Goal: Find specific page/section: Find specific page/section

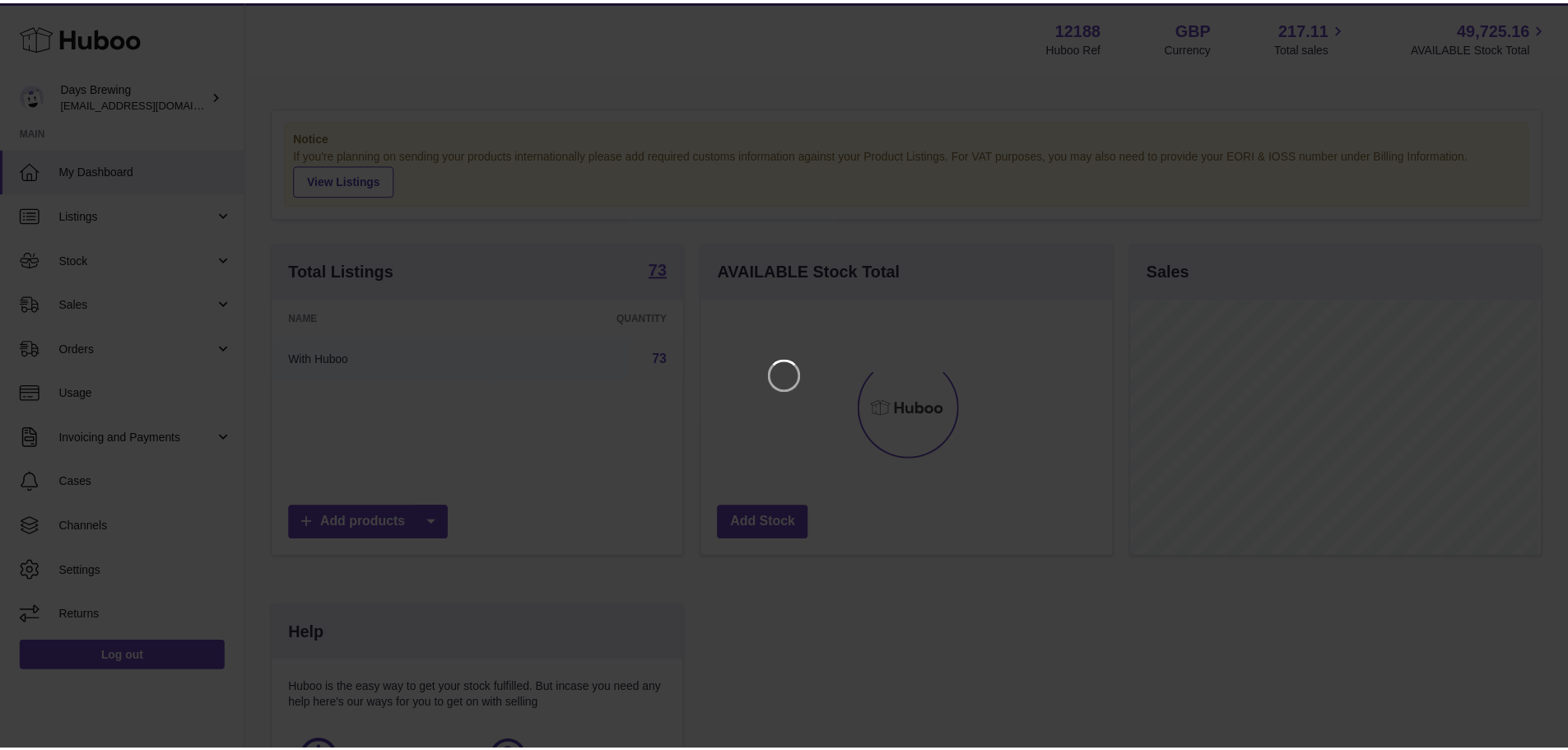
scroll to position [257, 415]
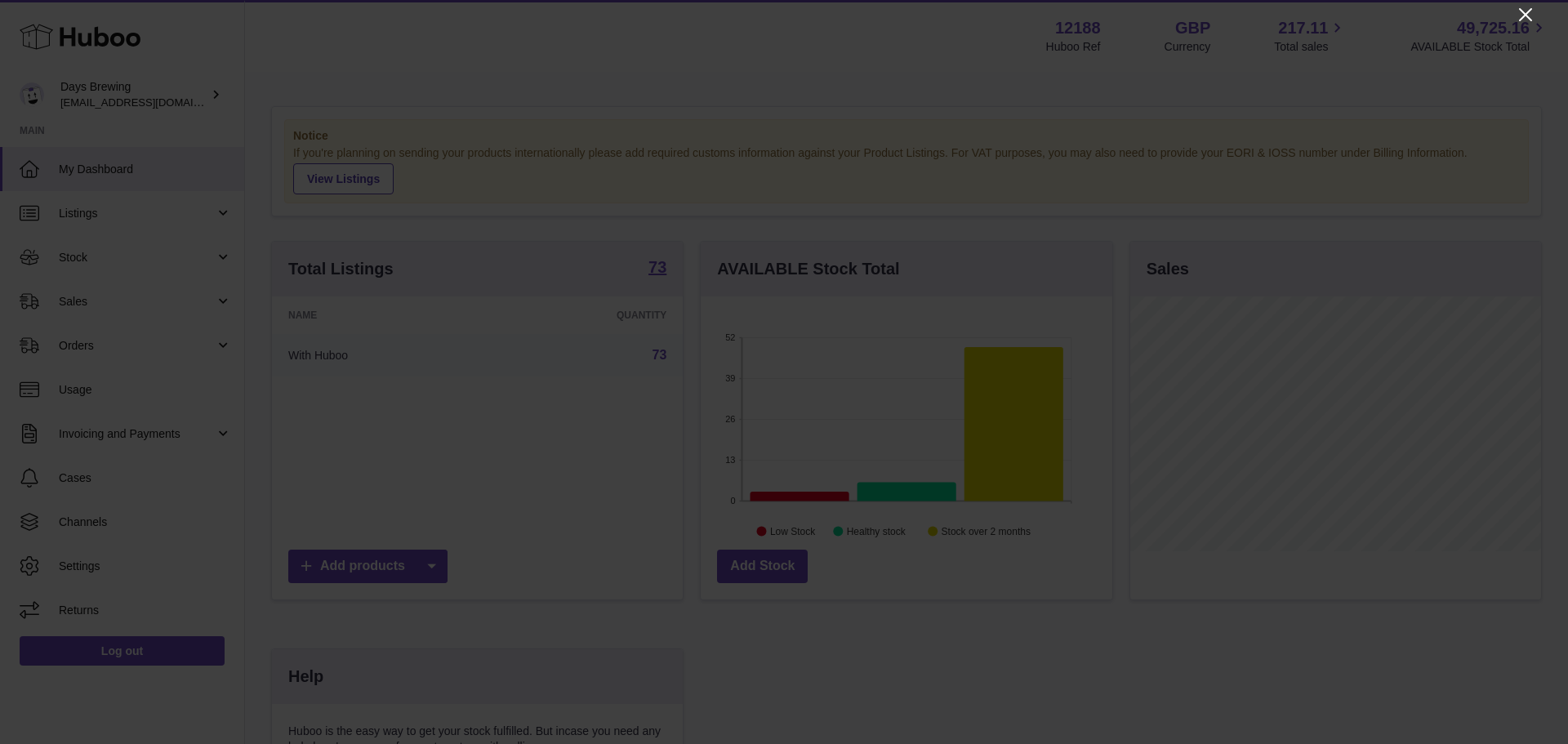
click at [1518, 11] on icon "Close" at bounding box center [1526, 14] width 19 height 19
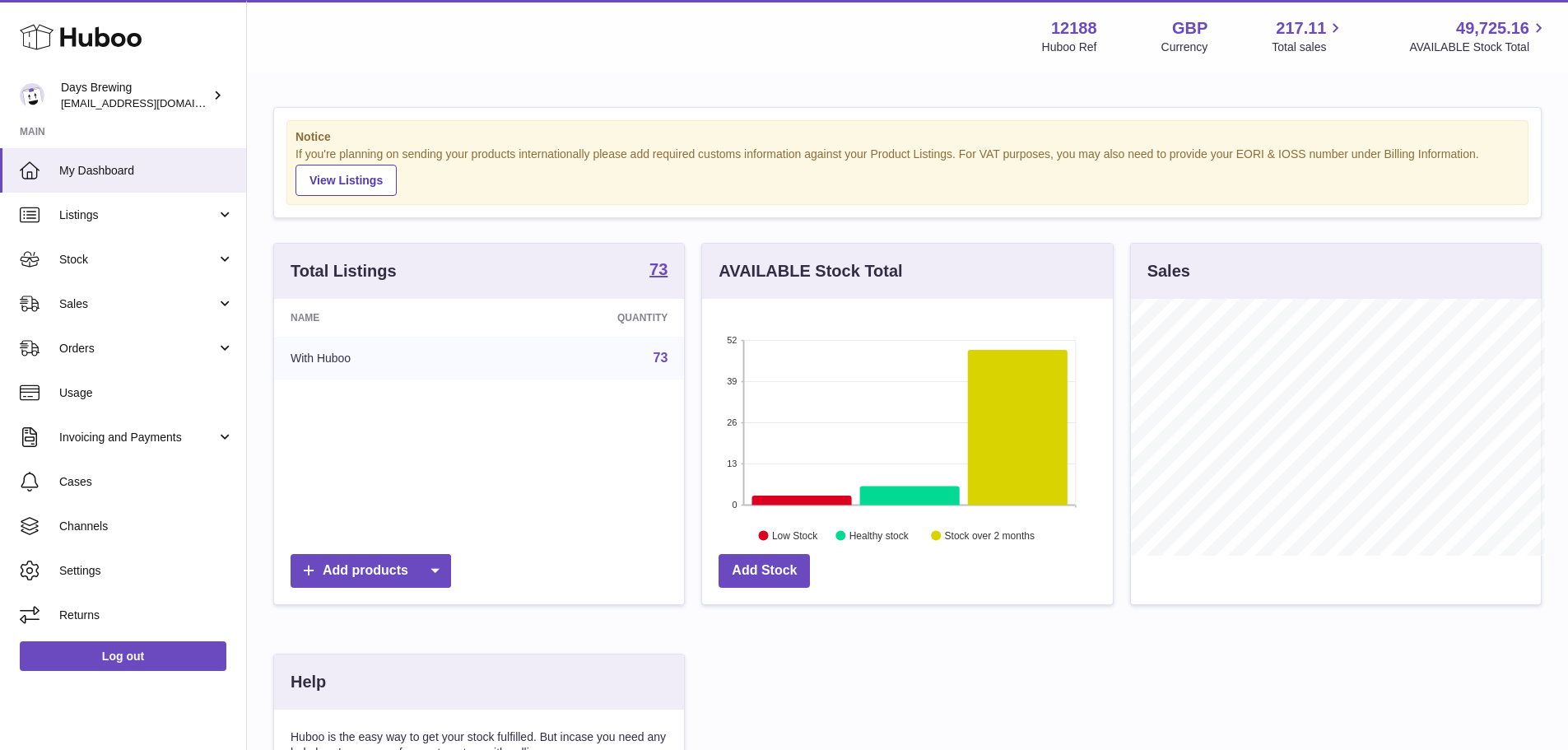
scroll to position [822929, 822497]
click at [69, 302] on span "Sales" at bounding box center [137, 304] width 157 height 15
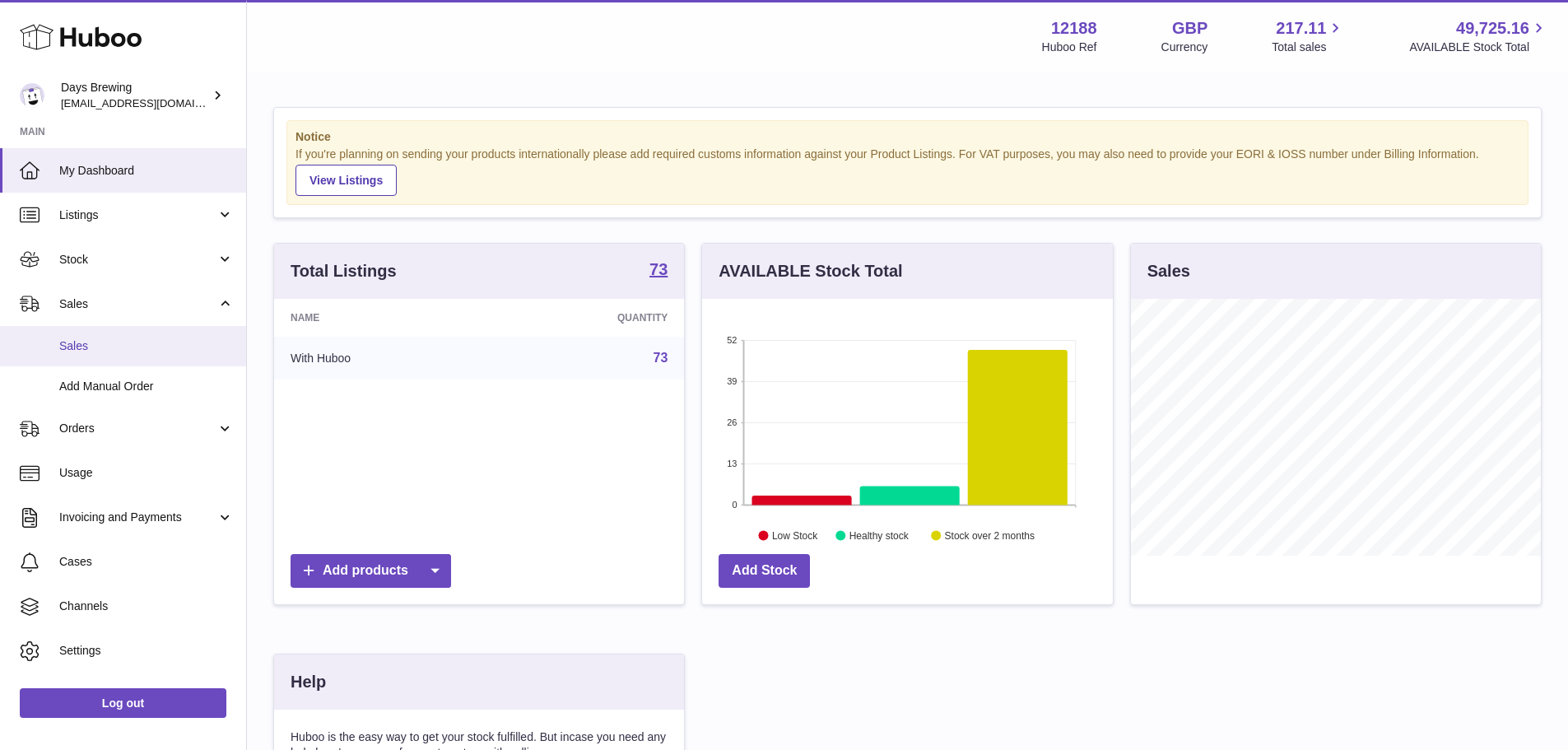
click at [96, 354] on link "Sales" at bounding box center [123, 347] width 246 height 41
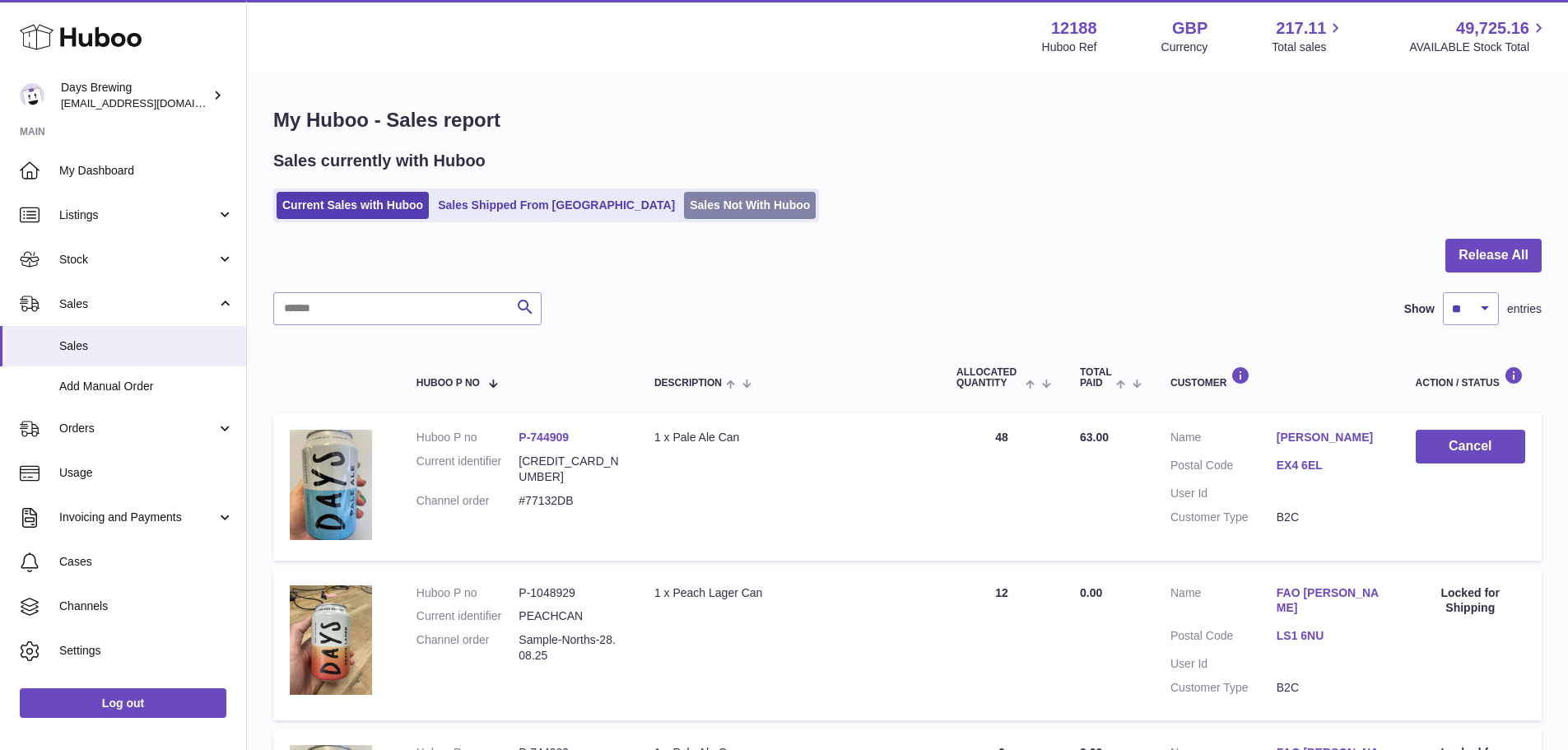
click at [713, 211] on link "Sales Not With Huboo" at bounding box center [750, 206] width 131 height 27
